Goal: Task Accomplishment & Management: Manage account settings

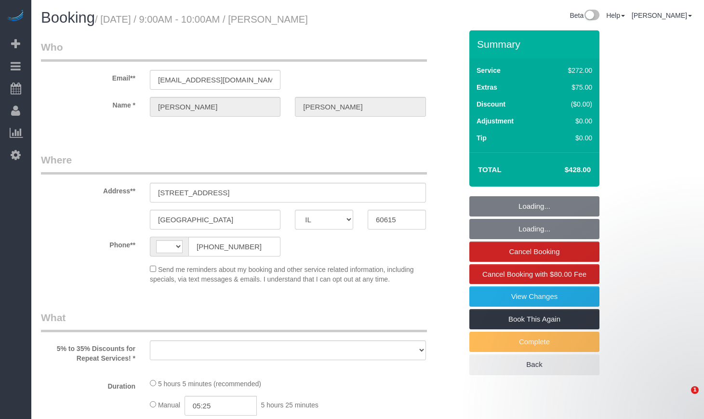
select select "IL"
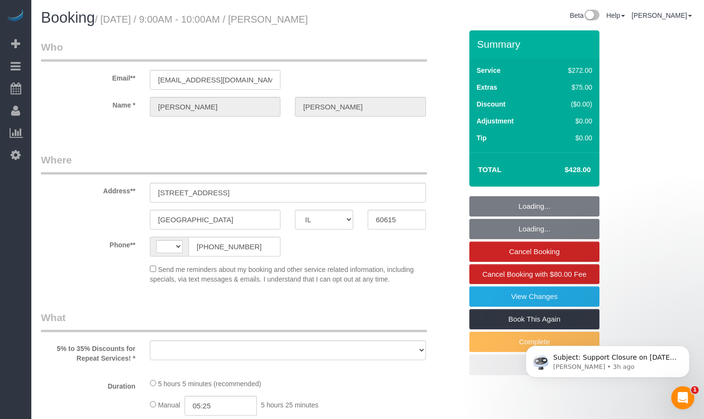
select select "string:US"
select select "string:fspay-e1b4e826-9504-4b98-8dab-42cf44e718b5"
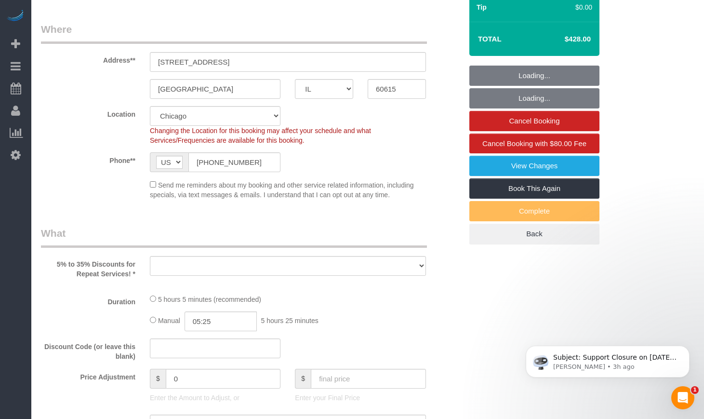
select select "object:808"
select select "number:1"
select select "number:66"
select select "number:139"
select select "number:106"
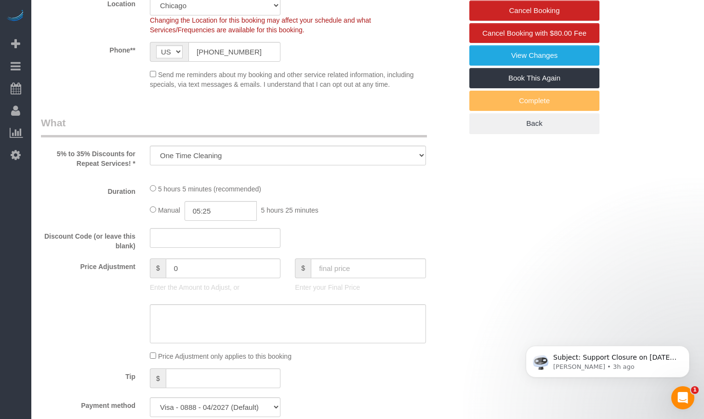
select select "object:901"
select select "513"
select select "5"
select select "spot1"
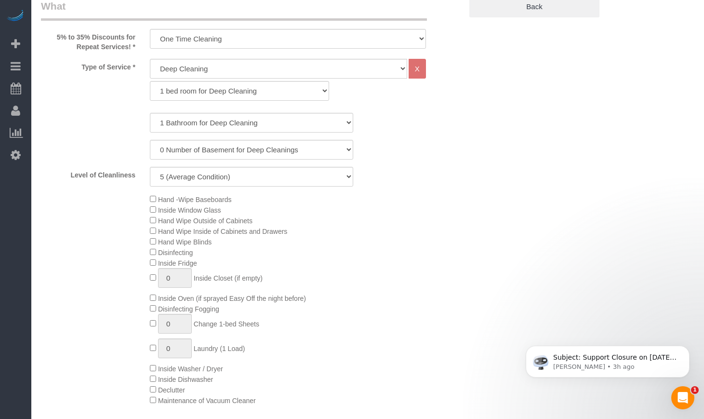
select select "5"
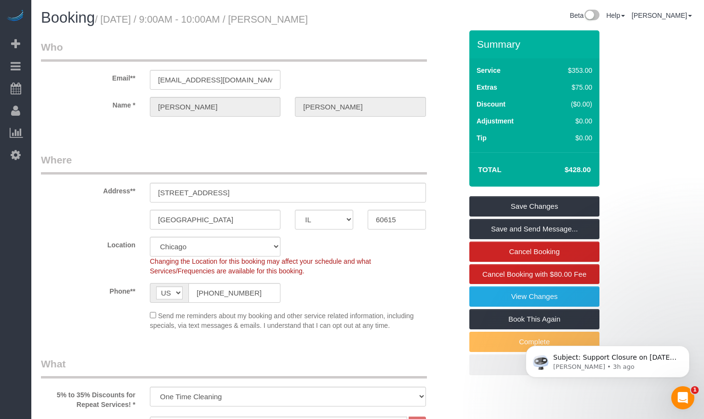
click at [57, 25] on span "Booking" at bounding box center [68, 17] width 54 height 17
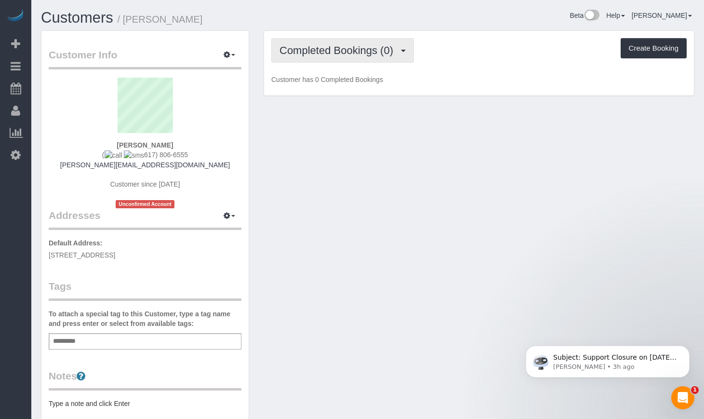
click at [316, 49] on span "Completed Bookings (0)" at bounding box center [339, 50] width 119 height 12
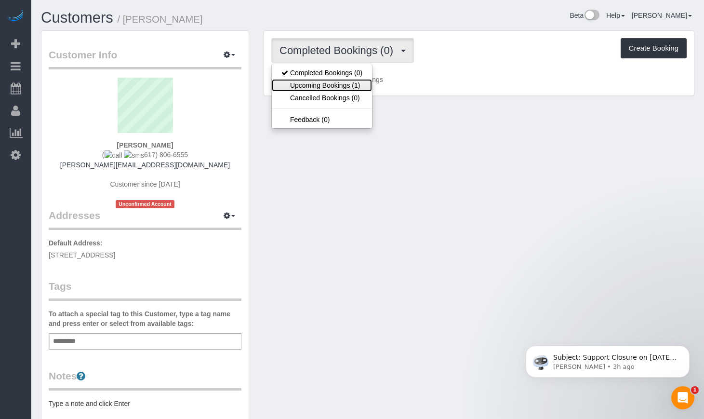
click at [311, 85] on link "Upcoming Bookings (1)" at bounding box center [322, 85] width 100 height 13
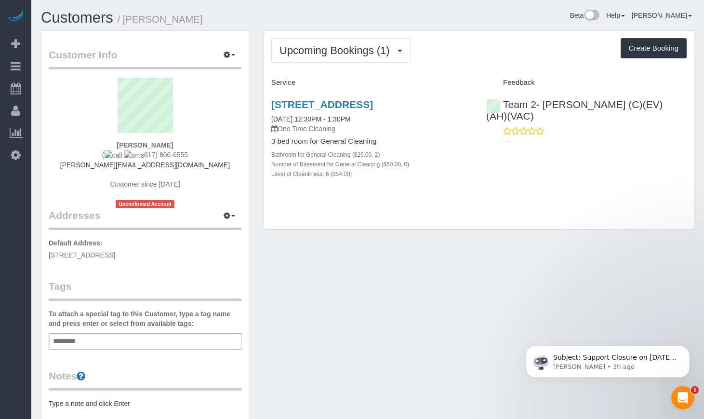
click at [346, 110] on h3 "[STREET_ADDRESS]" at bounding box center [371, 104] width 200 height 11
click at [345, 107] on link "[STREET_ADDRESS]" at bounding box center [322, 104] width 102 height 11
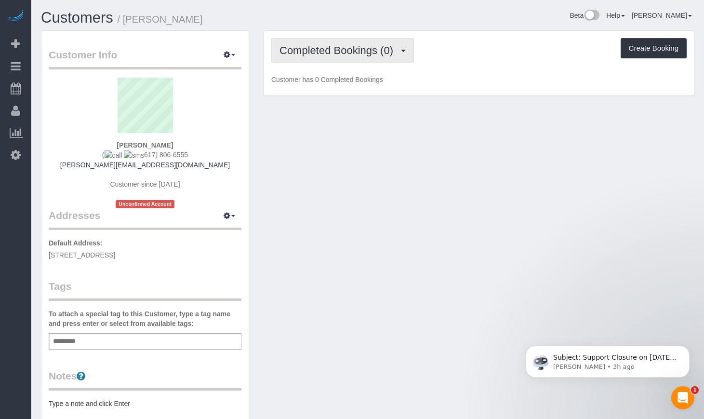
click at [382, 42] on button "Completed Bookings (0)" at bounding box center [342, 50] width 143 height 25
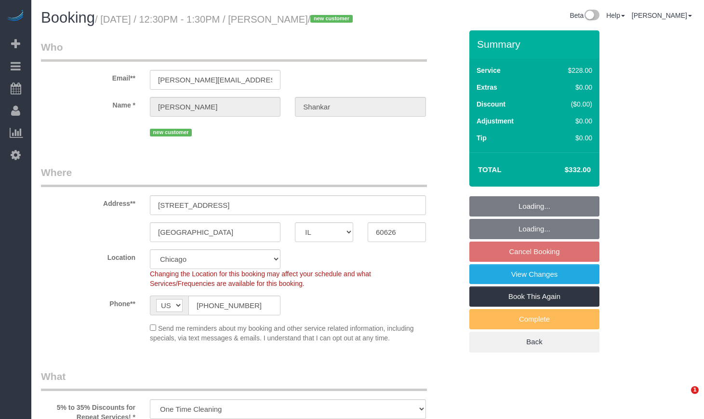
select select "IL"
select select "number:1"
select select "number:58"
select select "number:139"
select select "number:106"
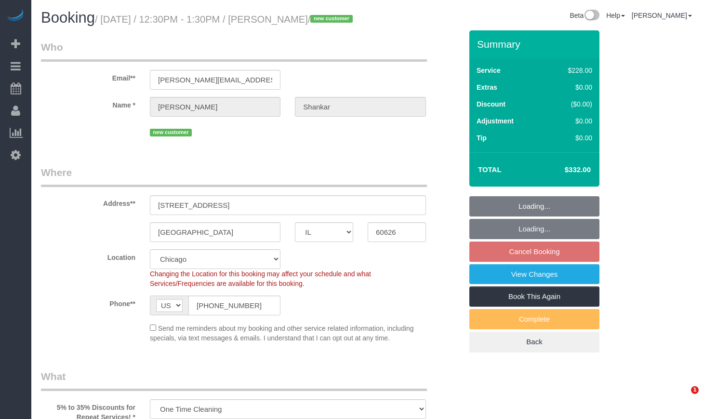
select select "512"
select select "2"
select select "6"
select select "spot1"
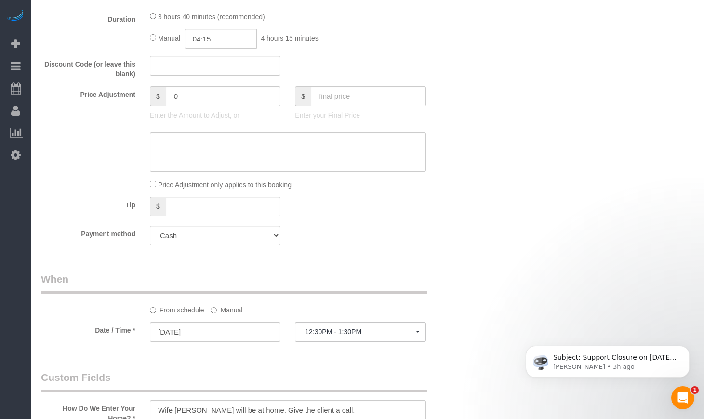
scroll to position [890, 0]
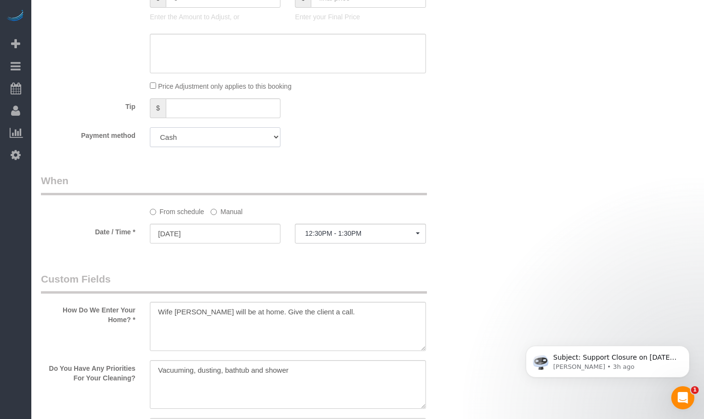
click at [202, 147] on select "Add Credit Card Cash Check Paypal" at bounding box center [215, 137] width 131 height 20
click at [203, 147] on select "Add Credit Card Cash Check Paypal" at bounding box center [215, 137] width 131 height 20
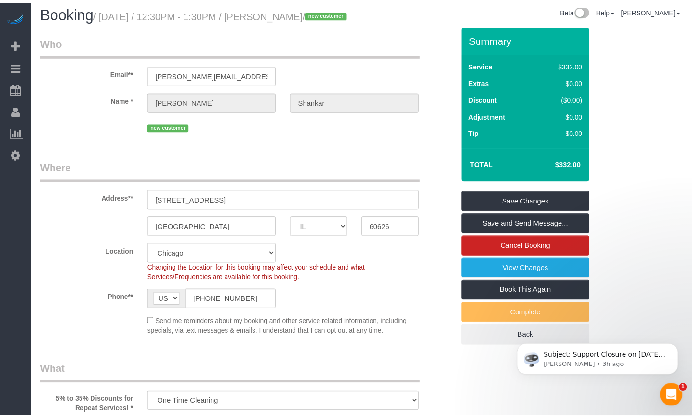
scroll to position [0, 0]
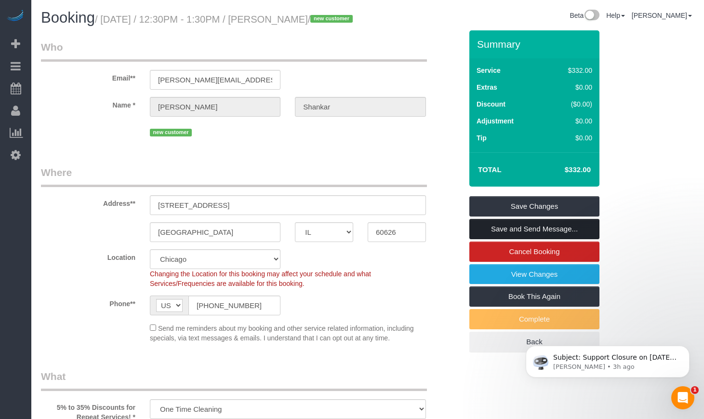
drag, startPoint x: 502, startPoint y: 245, endPoint x: 474, endPoint y: 26, distance: 221.1
click at [502, 239] on link "Save and Send Message..." at bounding box center [534, 229] width 130 height 20
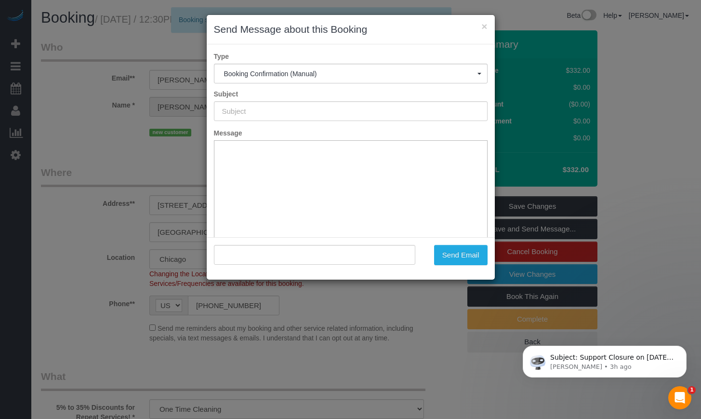
type input "Your Booking With Fresh Tech Maid, Confirmed!"
type input ""Ananth Shankar" <ananth.shnkr@gmail.com>"
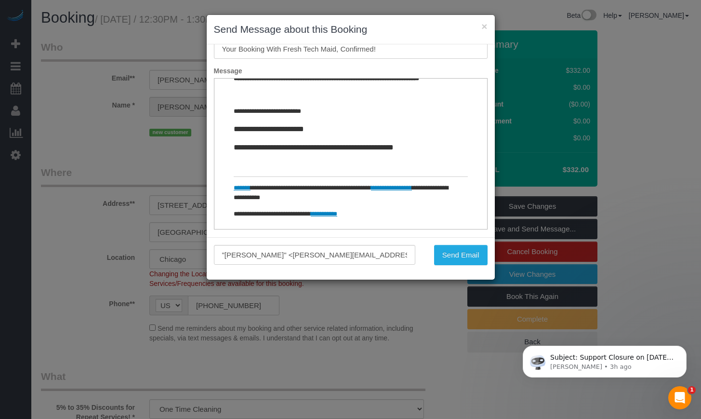
scroll to position [68, 0]
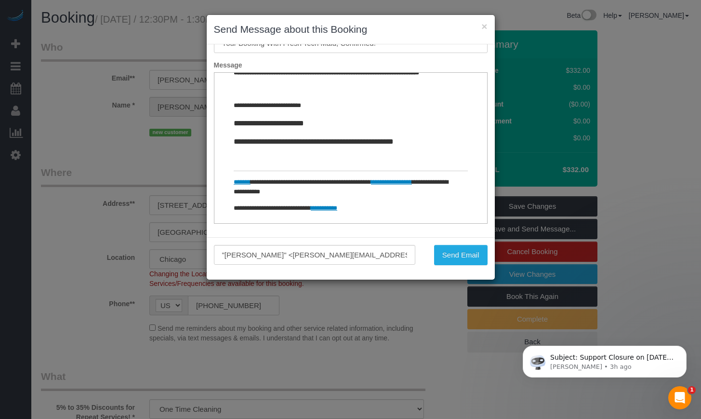
drag, startPoint x: 488, startPoint y: 169, endPoint x: 263, endPoint y: 137, distance: 227.3
drag, startPoint x: 425, startPoint y: 192, endPoint x: 224, endPoint y: 179, distance: 201.4
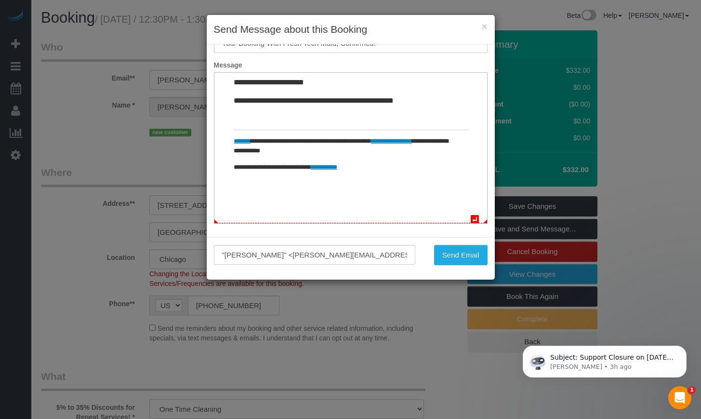
click at [408, 173] on p "**********" at bounding box center [341, 167] width 216 height 10
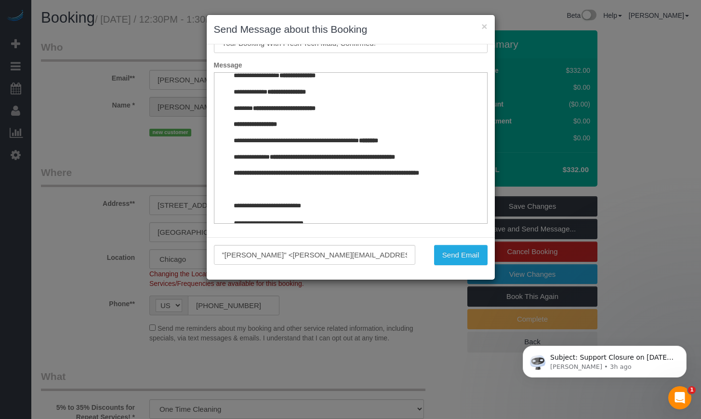
scroll to position [1213, 0]
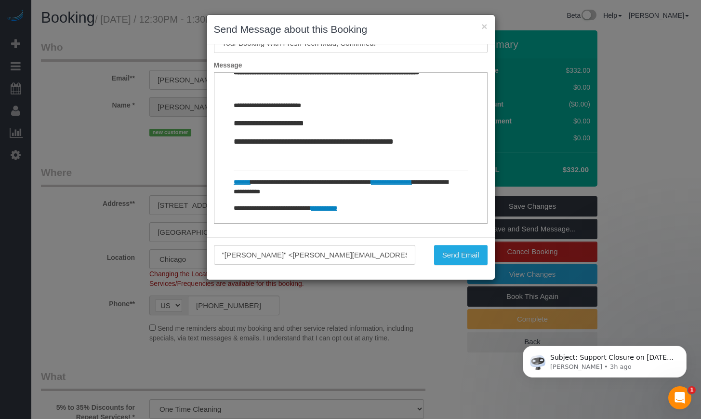
click at [402, 184] on link "**********" at bounding box center [391, 182] width 41 height 6
select select "********"
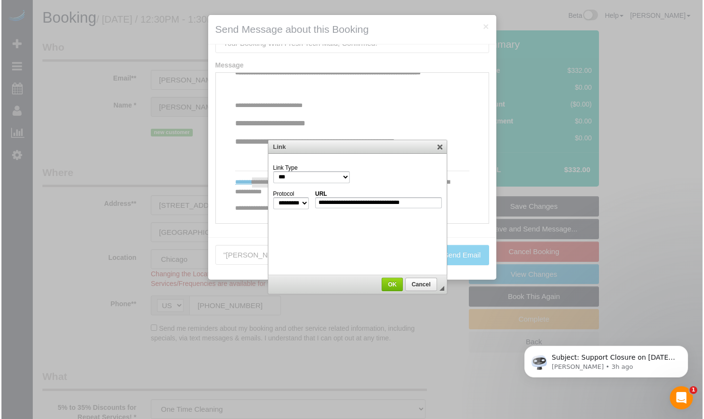
scroll to position [0, 0]
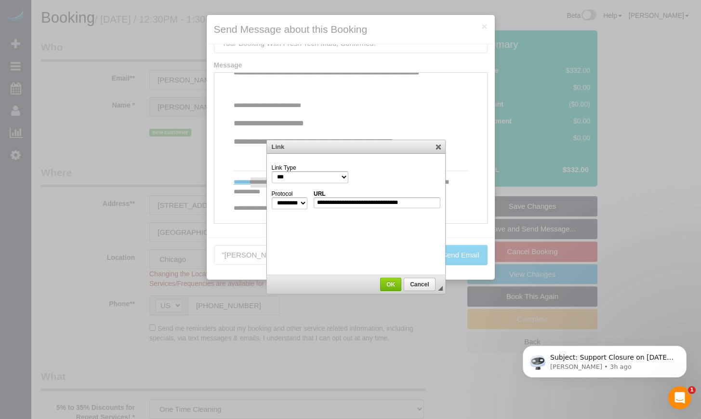
click at [406, 188] on td "**********" at bounding box center [356, 200] width 169 height 24
click at [416, 280] on link "Cancel" at bounding box center [419, 284] width 31 height 13
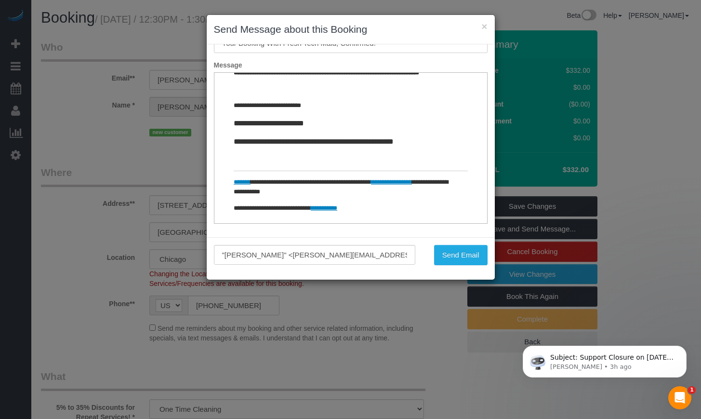
click at [483, 22] on button "×" at bounding box center [484, 26] width 6 height 10
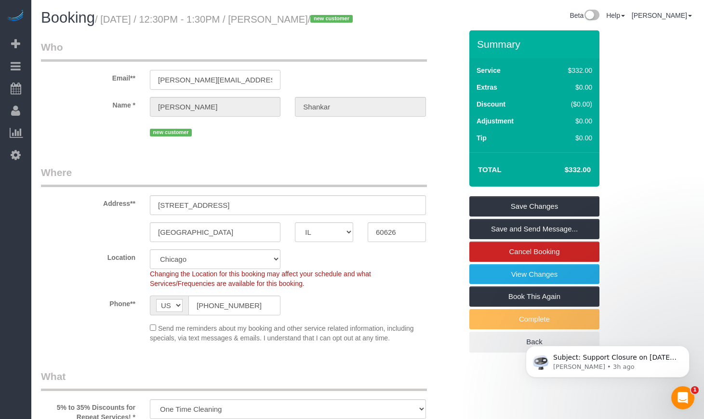
click at [259, 90] on input "[PERSON_NAME][EMAIL_ADDRESS][DOMAIN_NAME]" at bounding box center [215, 80] width 131 height 20
